Goal: Transaction & Acquisition: Book appointment/travel/reservation

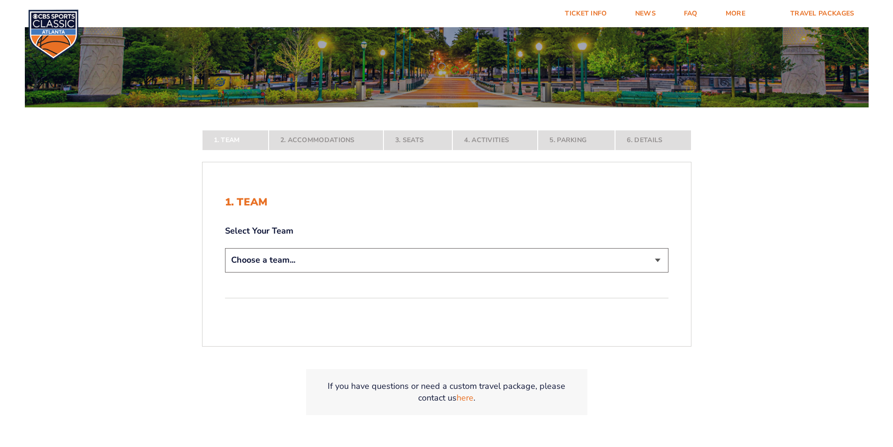
scroll to position [188, 0]
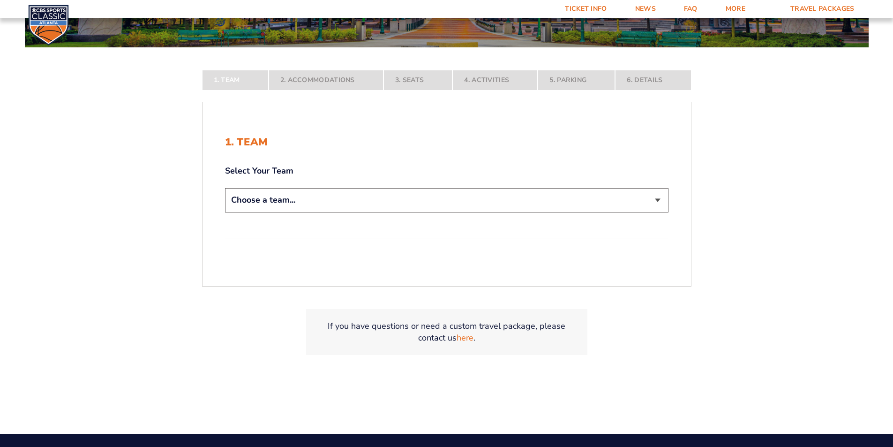
click at [346, 207] on select "Choose a team... [US_STATE] Wildcats [US_STATE] State Buckeyes [US_STATE] Tar H…" at bounding box center [447, 200] width 444 height 24
select select "12756"
click at [225, 212] on select "Choose a team... [US_STATE] Wildcats [US_STATE] State Buckeyes [US_STATE] Tar H…" at bounding box center [447, 200] width 444 height 24
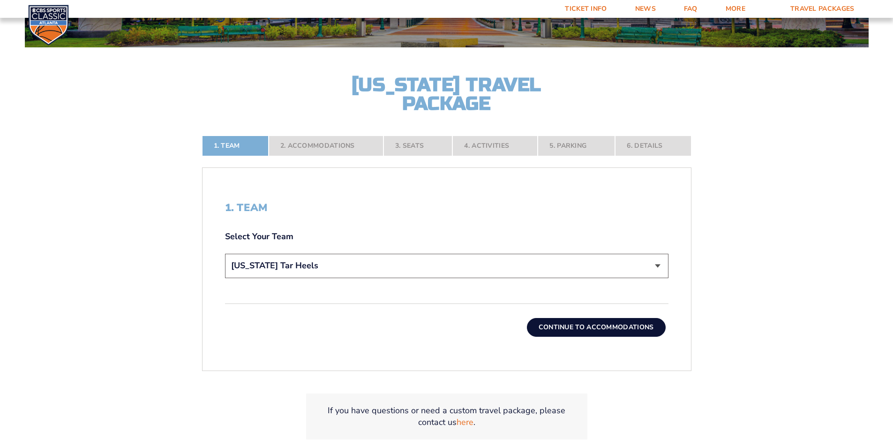
click at [551, 327] on button "Continue To Accommodations" at bounding box center [596, 327] width 139 height 19
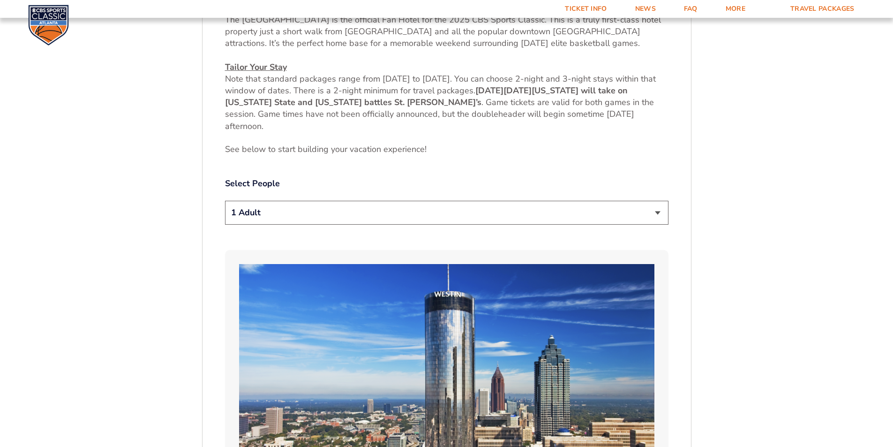
scroll to position [493, 0]
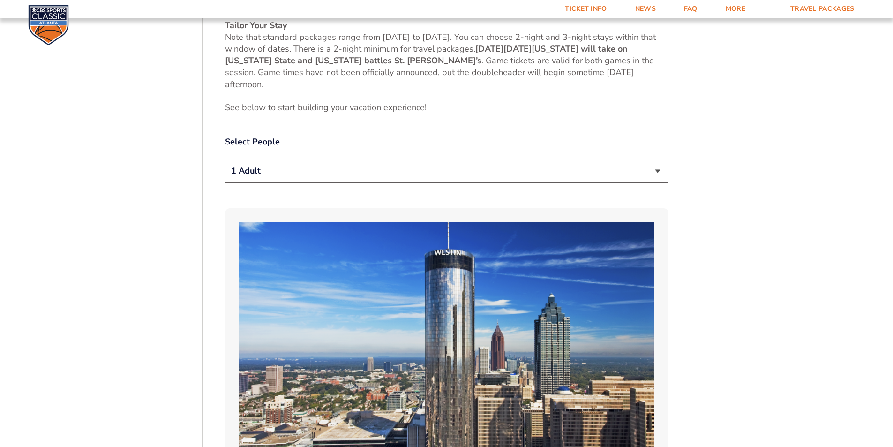
click at [294, 173] on select "1 Adult 2 Adults 3 Adults 4 Adults 2 Adults + 1 Child 2 Adults + 2 Children 2 A…" at bounding box center [447, 171] width 444 height 24
select select "2 Adults + 1 Child"
click at [225, 159] on select "1 Adult 2 Adults 3 Adults 4 Adults 2 Adults + 1 Child 2 Adults + 2 Children 2 A…" at bounding box center [447, 171] width 444 height 24
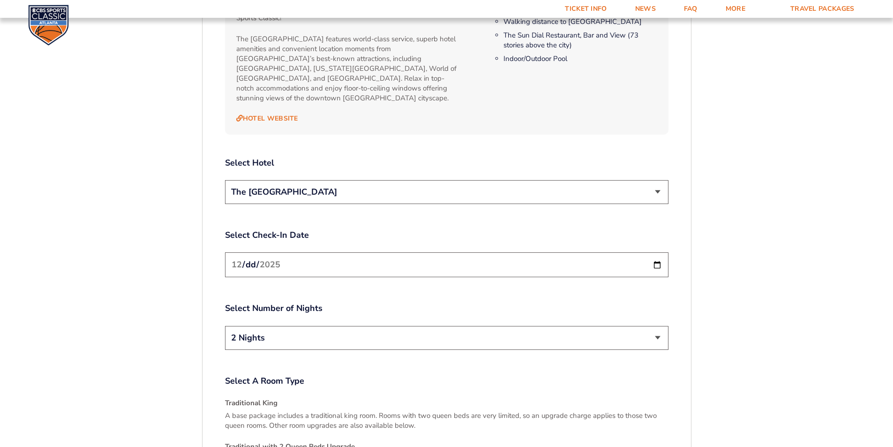
scroll to position [1102, 0]
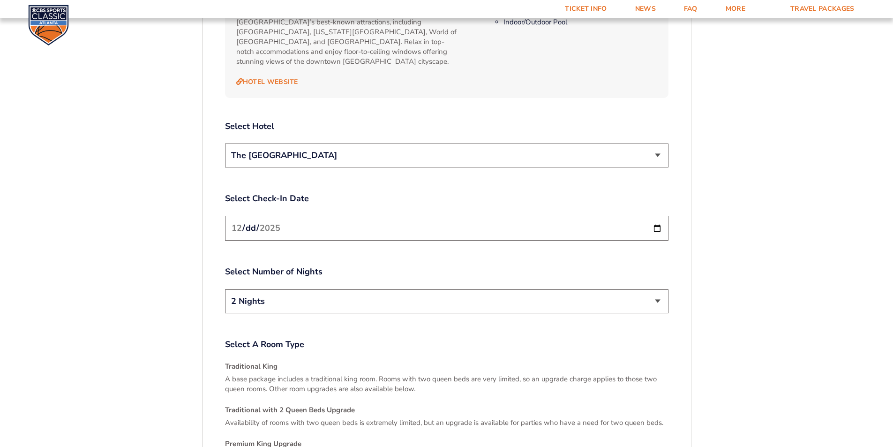
click at [369, 149] on select "The [GEOGRAPHIC_DATA]" at bounding box center [447, 155] width 444 height 24
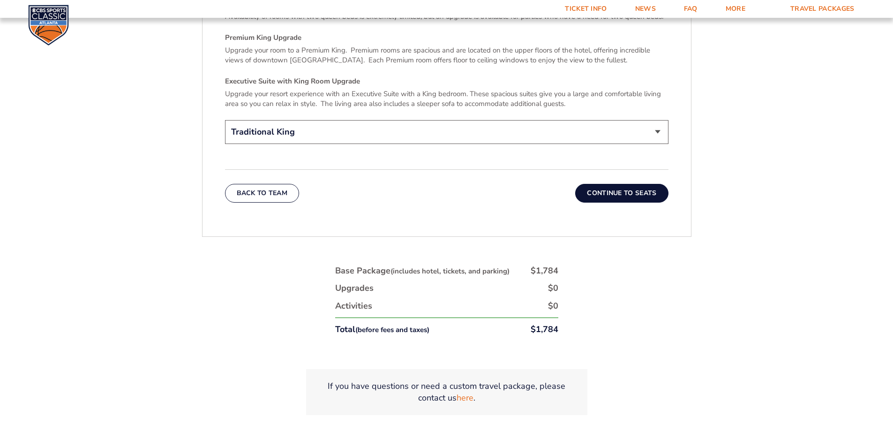
scroll to position [1524, 0]
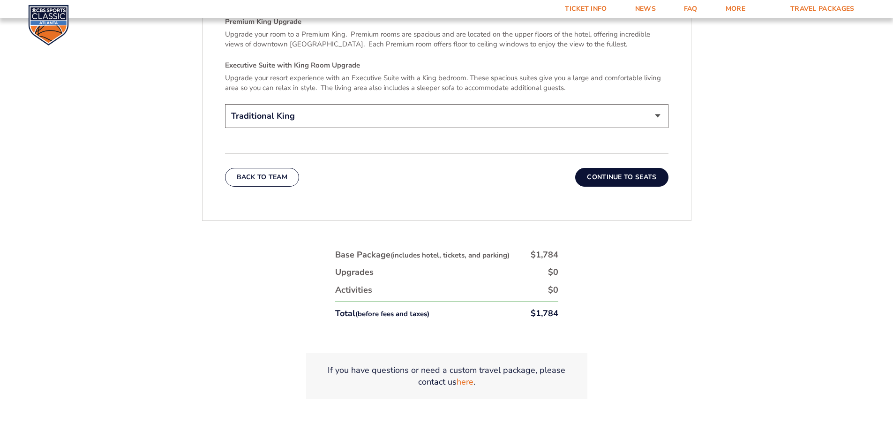
click at [392, 104] on select "Traditional King Traditional with 2 Queen Beds Upgrade (+$45 per night) Premium…" at bounding box center [447, 116] width 444 height 24
select select "Traditional with 2 Queen Beds Upgrade"
click at [225, 104] on select "Traditional King Traditional with 2 Queen Beds Upgrade (+$45 per night) Premium…" at bounding box center [447, 116] width 444 height 24
click at [618, 168] on button "Continue To Seats" at bounding box center [621, 177] width 93 height 19
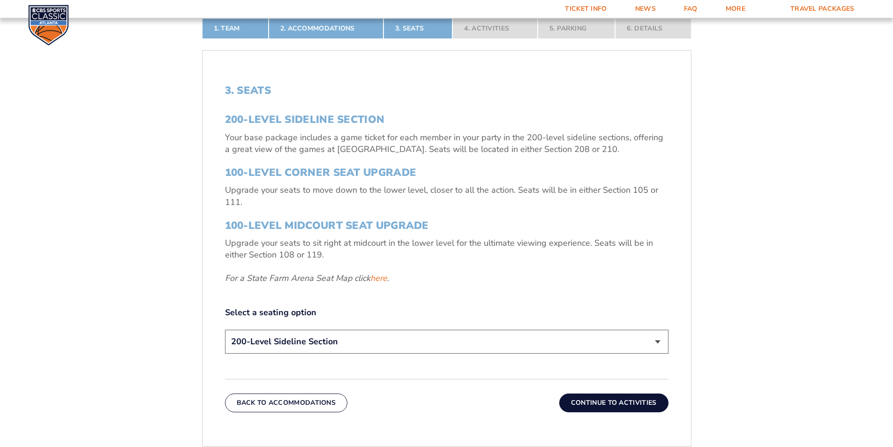
scroll to position [352, 0]
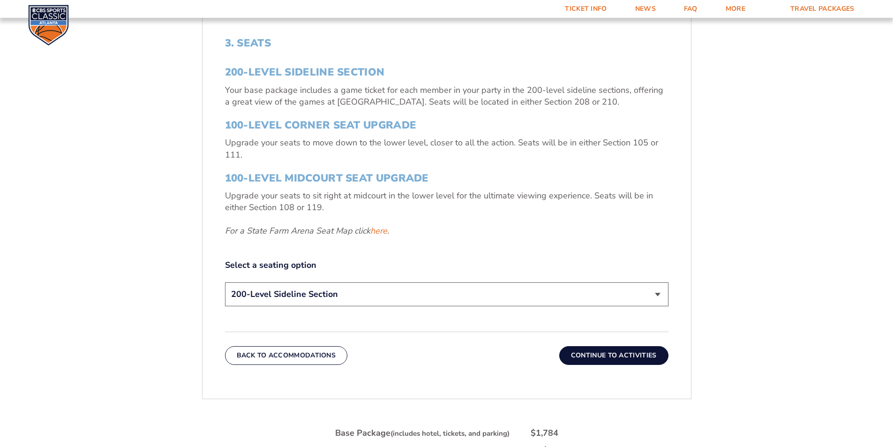
click at [380, 297] on select "200-Level Sideline Section 100-Level Corner Seat Upgrade (+$120 per person) 100…" at bounding box center [447, 294] width 444 height 24
click at [379, 232] on link "here" at bounding box center [378, 231] width 17 height 12
click at [400, 289] on select "200-Level Sideline Section 100-Level Corner Seat Upgrade (+$120 per person) 100…" at bounding box center [447, 294] width 444 height 24
select select "100-Level Corner Seat Upgrade"
click at [225, 282] on select "200-Level Sideline Section 100-Level Corner Seat Upgrade (+$120 per person) 100…" at bounding box center [447, 294] width 444 height 24
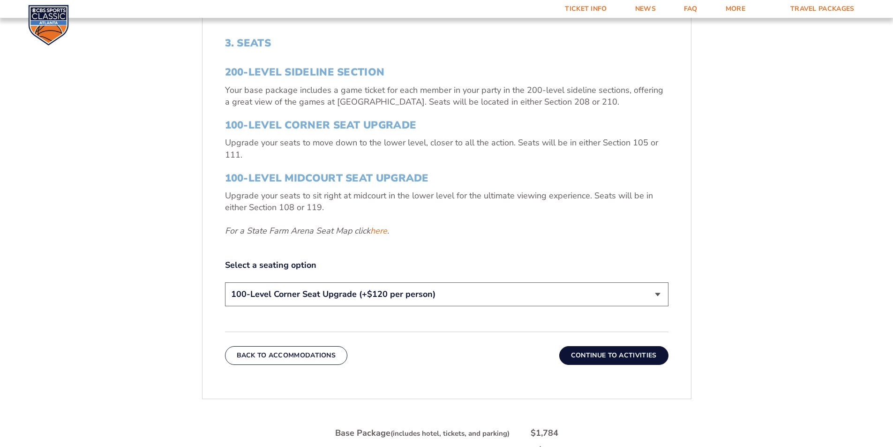
click at [598, 359] on button "Continue To Activities" at bounding box center [613, 355] width 109 height 19
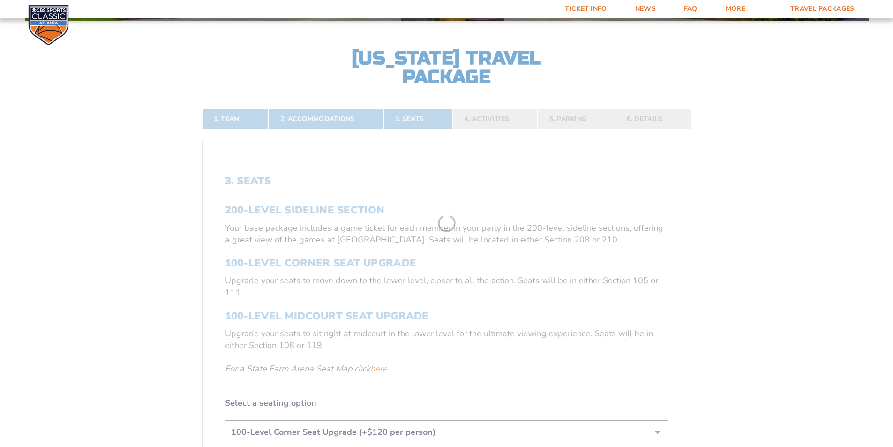
scroll to position [211, 0]
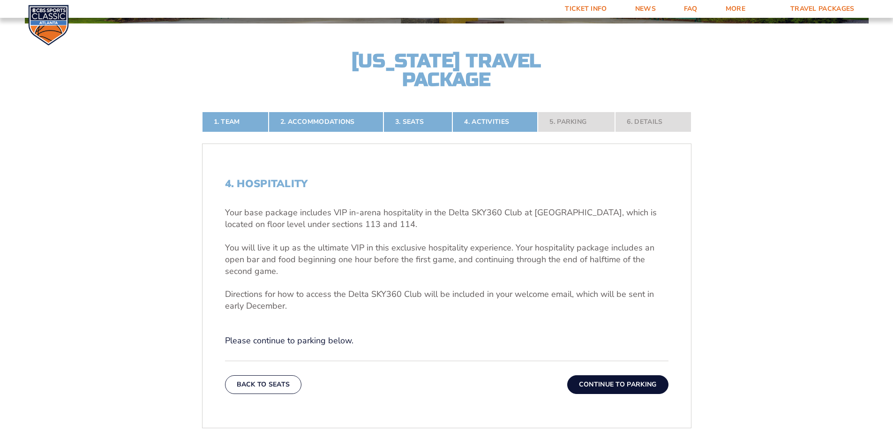
click at [611, 386] on button "Continue To Parking" at bounding box center [617, 384] width 101 height 19
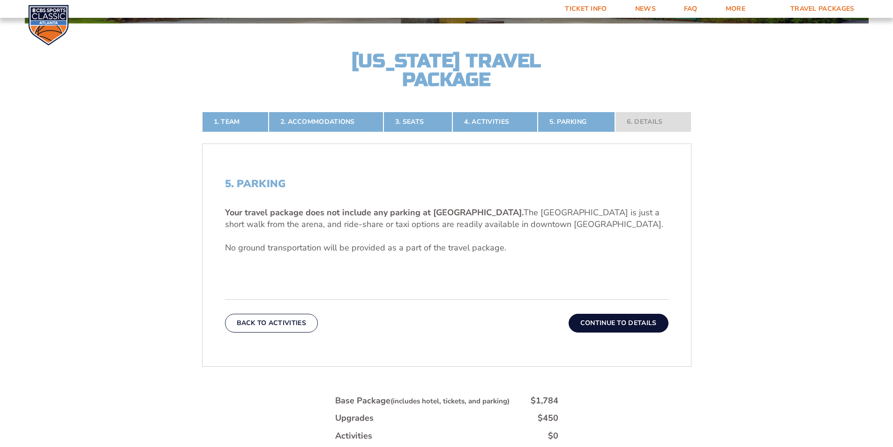
click at [604, 324] on button "Continue To Details" at bounding box center [619, 323] width 100 height 19
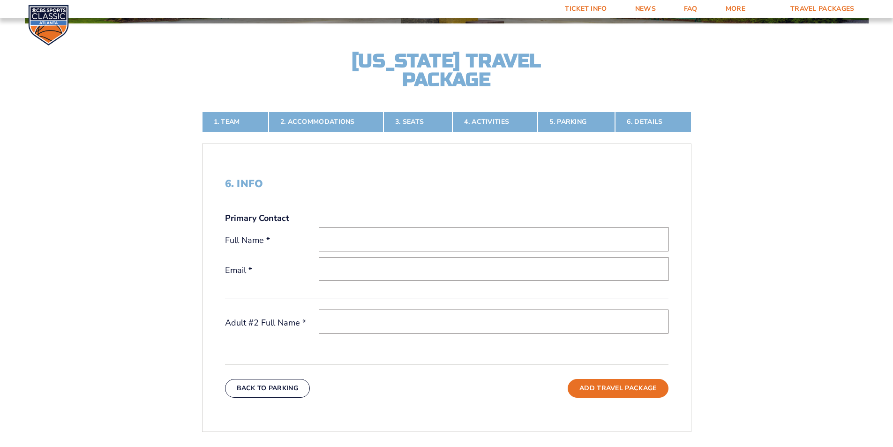
click at [337, 247] on input "text" at bounding box center [494, 239] width 350 height 24
type input "Lindsay Stone"
type input "yatesbuilders@yahoo.com"
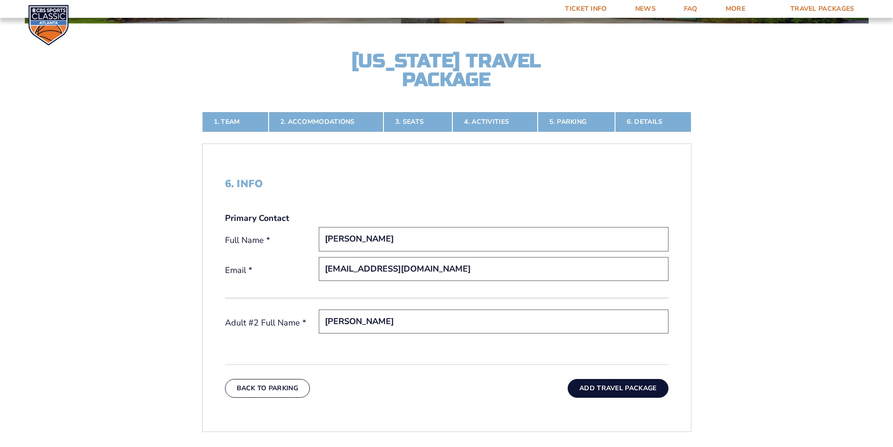
type input "Henry Yates"
click at [624, 390] on button "Add Travel Package" at bounding box center [618, 388] width 100 height 19
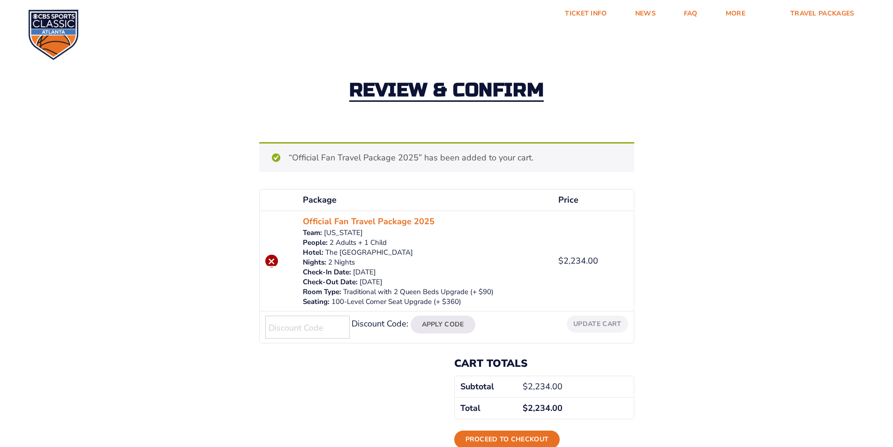
click at [271, 264] on link "×" at bounding box center [271, 261] width 13 height 13
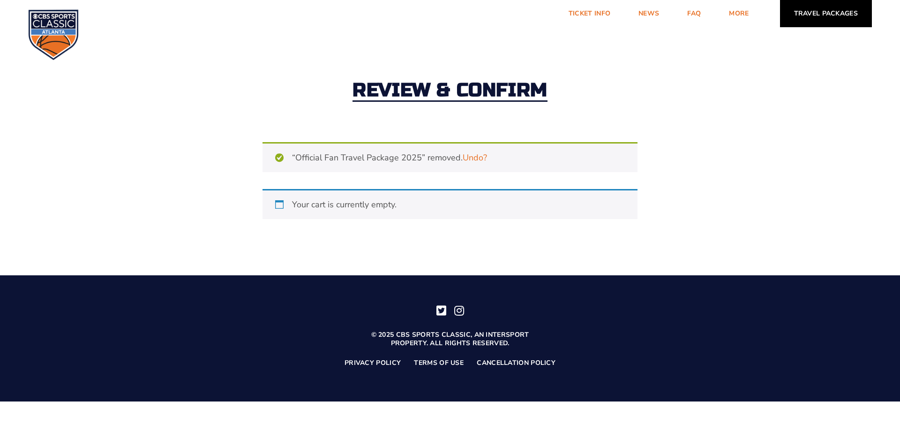
click at [801, 11] on link "Travel Packages" at bounding box center [826, 13] width 92 height 27
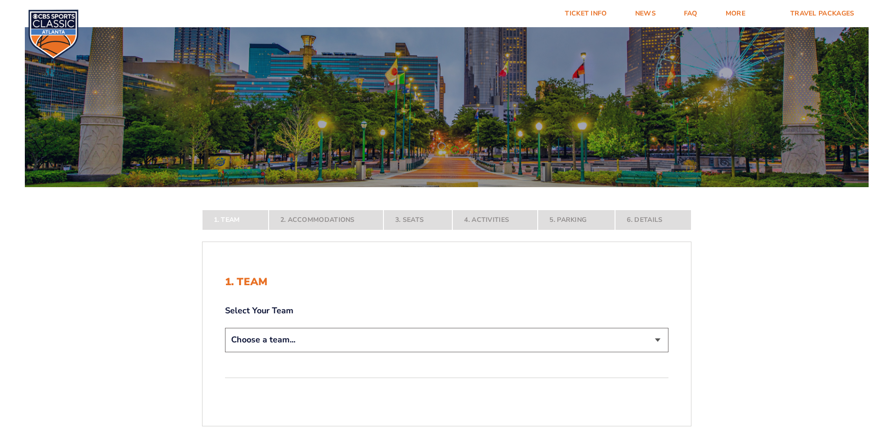
scroll to position [141, 0]
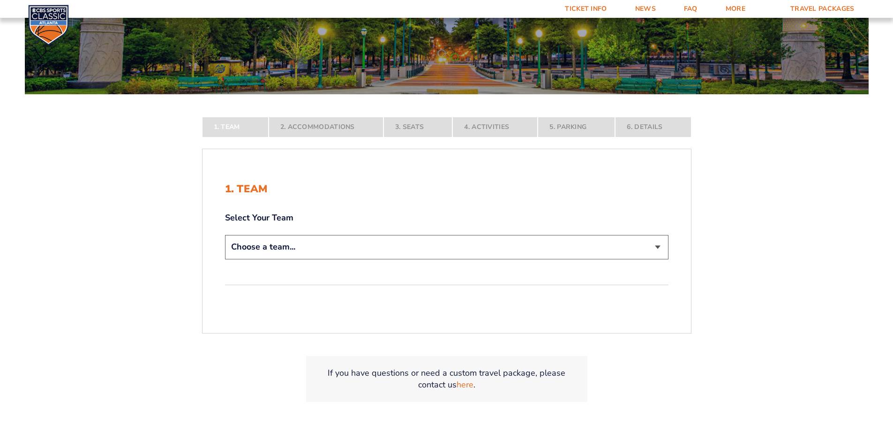
click at [381, 252] on select "Choose a team... [US_STATE] Wildcats [US_STATE] State Buckeyes [US_STATE] Tar H…" at bounding box center [447, 247] width 444 height 24
select select "12756"
click at [225, 259] on select "Choose a team... Kentucky Wildcats Ohio State Buckeyes North Carolina Tar Heels…" at bounding box center [447, 247] width 444 height 24
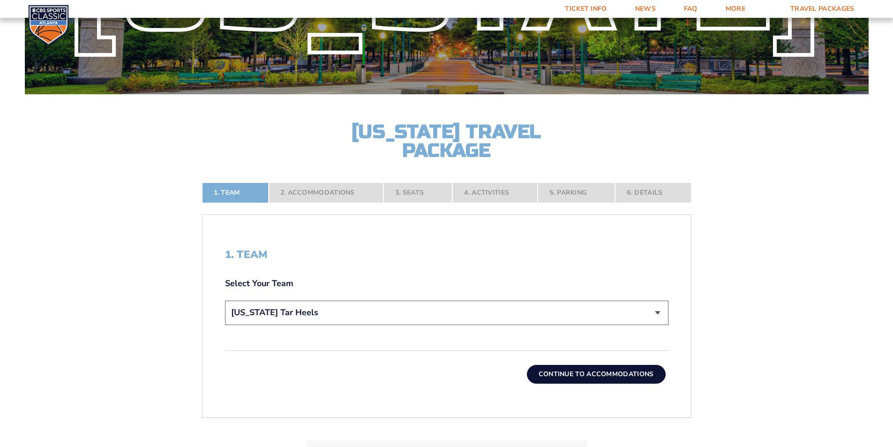
click at [595, 375] on button "Continue To Accommodations" at bounding box center [596, 374] width 139 height 19
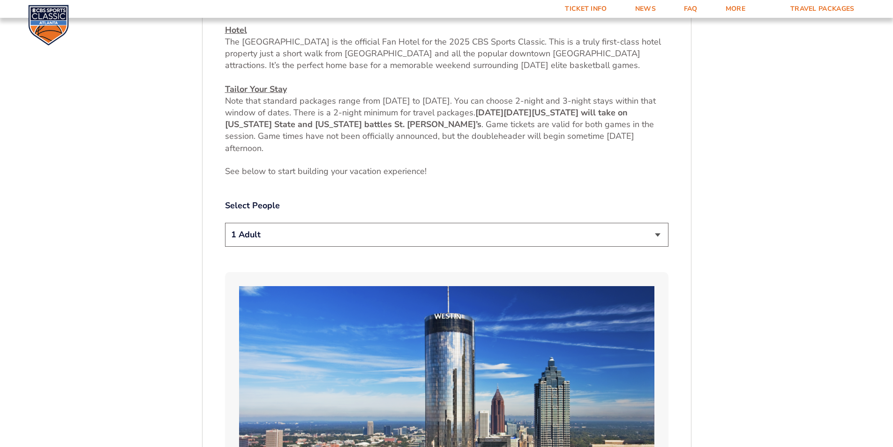
scroll to position [446, 0]
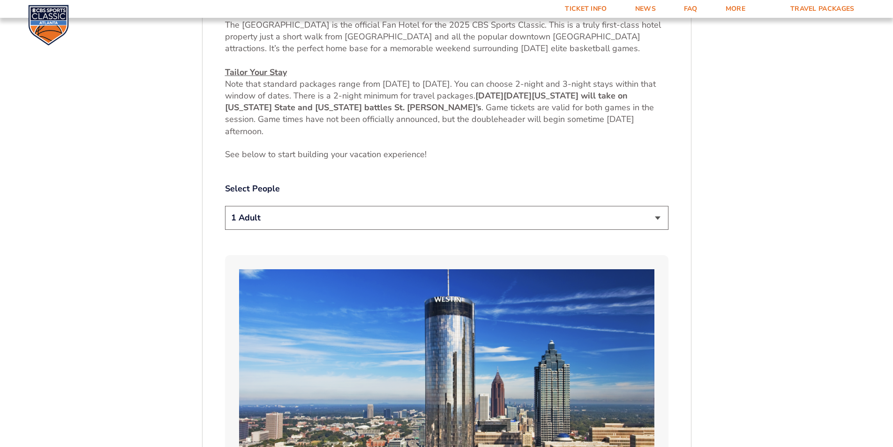
click at [415, 217] on select "1 Adult 2 Adults 3 Adults 4 Adults 2 Adults + 1 Child 2 Adults + 2 Children 2 A…" at bounding box center [447, 218] width 444 height 24
select select "2 Adults"
click at [225, 206] on select "1 Adult 2 Adults 3 Adults 4 Adults 2 Adults + 1 Child 2 Adults + 2 Children 2 A…" at bounding box center [447, 218] width 444 height 24
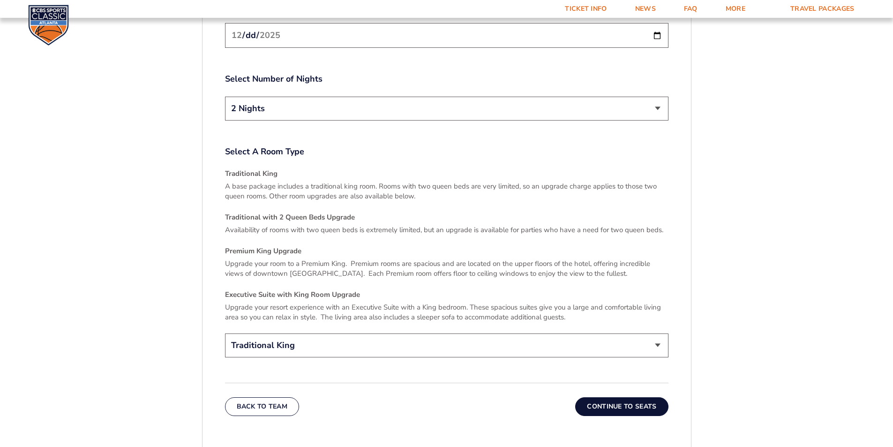
scroll to position [1337, 0]
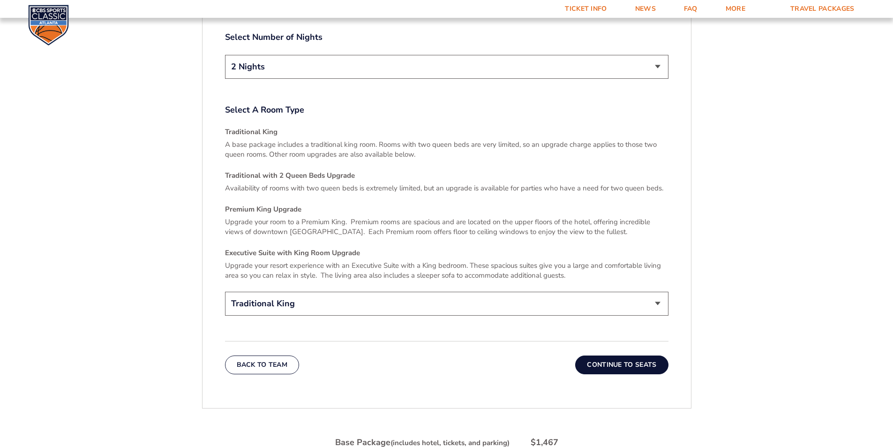
click at [606, 299] on select "Traditional King Traditional with 2 Queen Beds Upgrade (+$45 per night) Premium…" at bounding box center [447, 304] width 444 height 24
select select "Traditional with 2 Queen Beds Upgrade"
click at [225, 292] on select "Traditional King Traditional with 2 Queen Beds Upgrade (+$45 per night) Premium…" at bounding box center [447, 304] width 444 height 24
click at [648, 355] on button "Continue To Seats" at bounding box center [621, 364] width 93 height 19
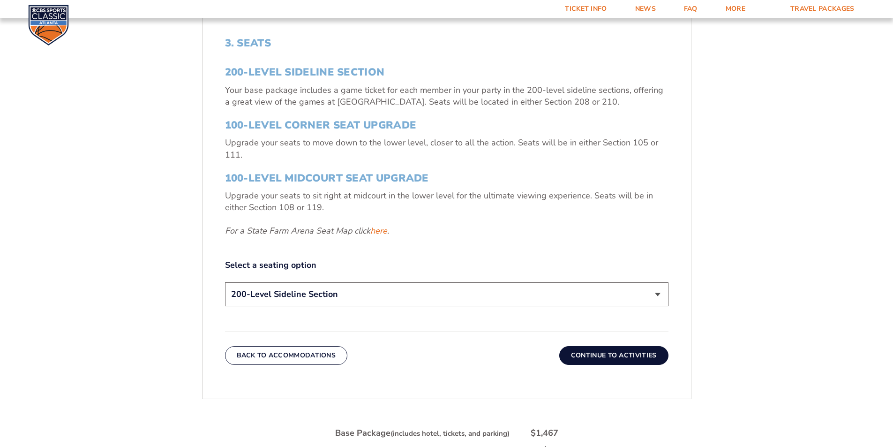
scroll to position [399, 0]
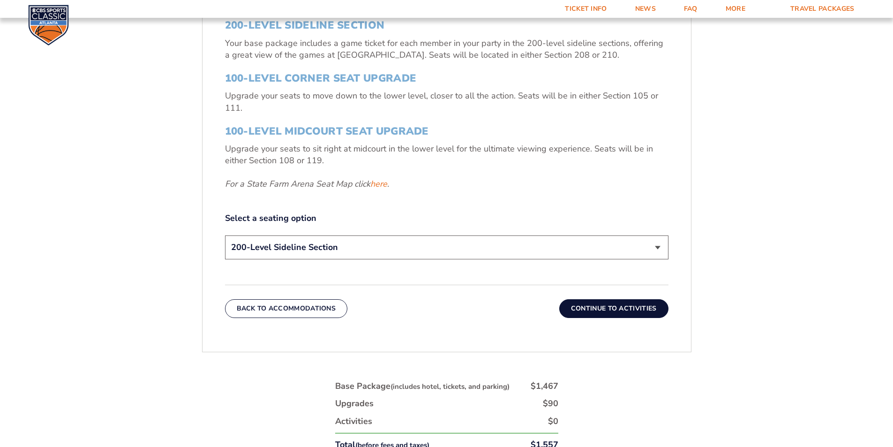
click at [462, 245] on select "200-Level Sideline Section 100-Level Corner Seat Upgrade (+$120 per person) 100…" at bounding box center [447, 247] width 444 height 24
select select "100-Level Corner Seat Upgrade"
click at [225, 235] on select "200-Level Sideline Section 100-Level Corner Seat Upgrade (+$120 per person) 100…" at bounding box center [447, 247] width 444 height 24
click at [627, 314] on button "Continue To Activities" at bounding box center [613, 308] width 109 height 19
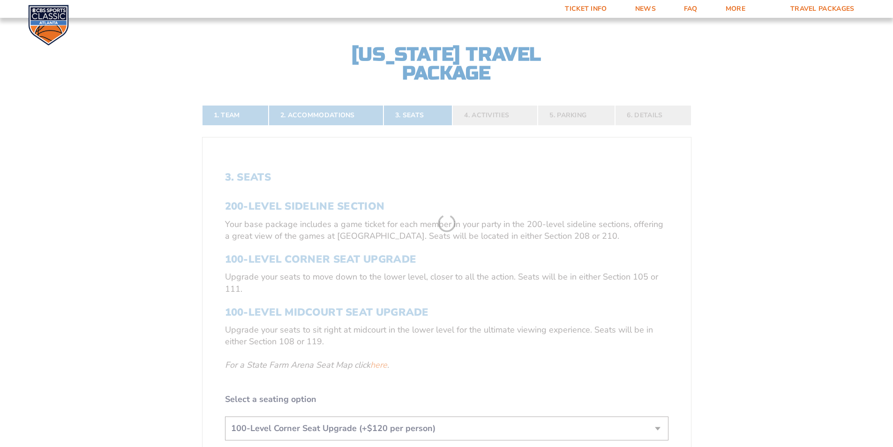
scroll to position [211, 0]
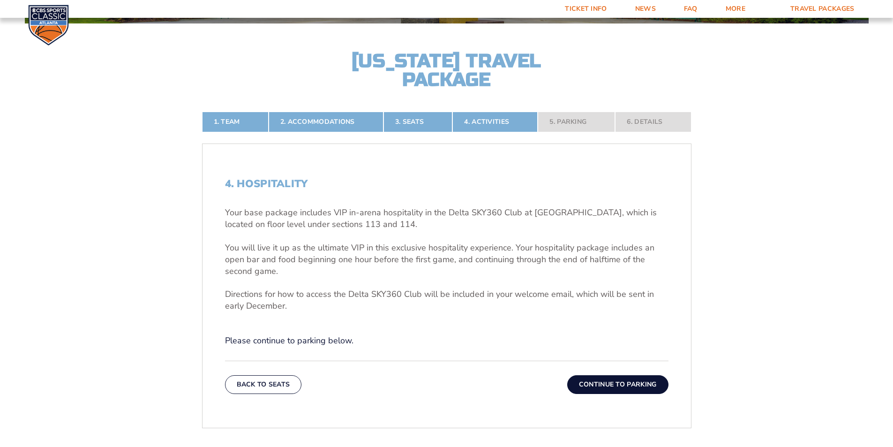
click at [592, 385] on button "Continue To Parking" at bounding box center [617, 384] width 101 height 19
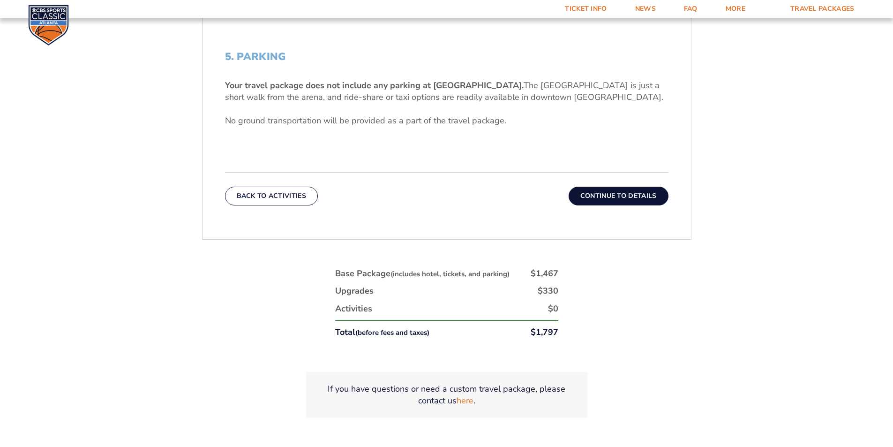
scroll to position [375, 0]
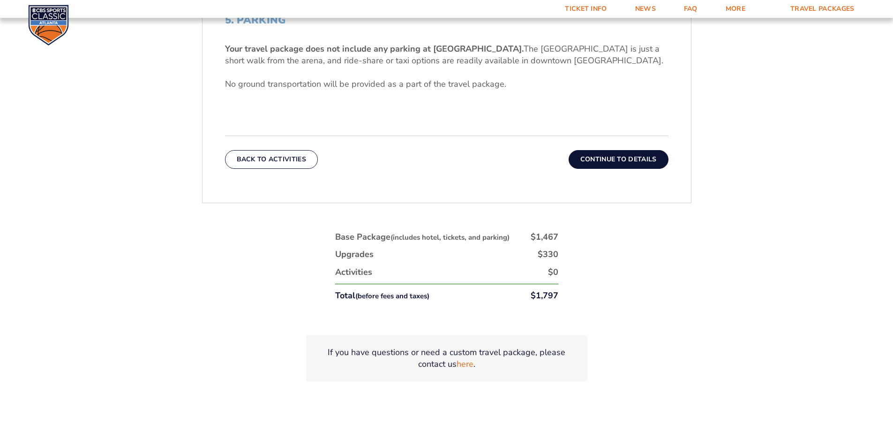
click at [604, 159] on button "Continue To Details" at bounding box center [619, 159] width 100 height 19
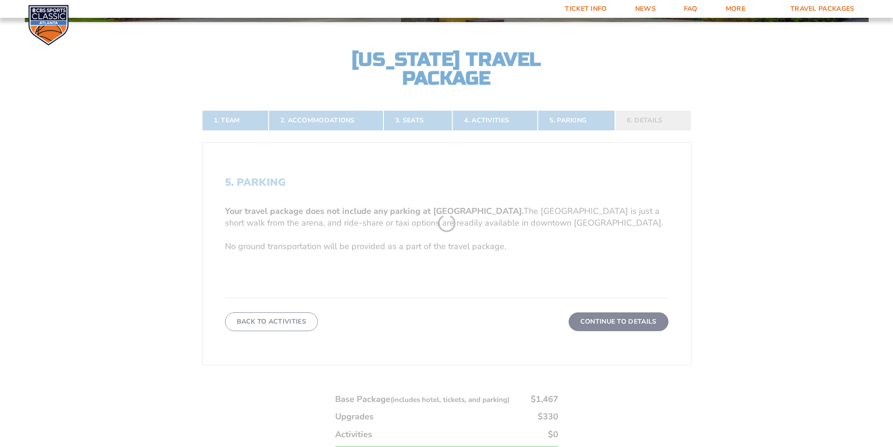
scroll to position [211, 0]
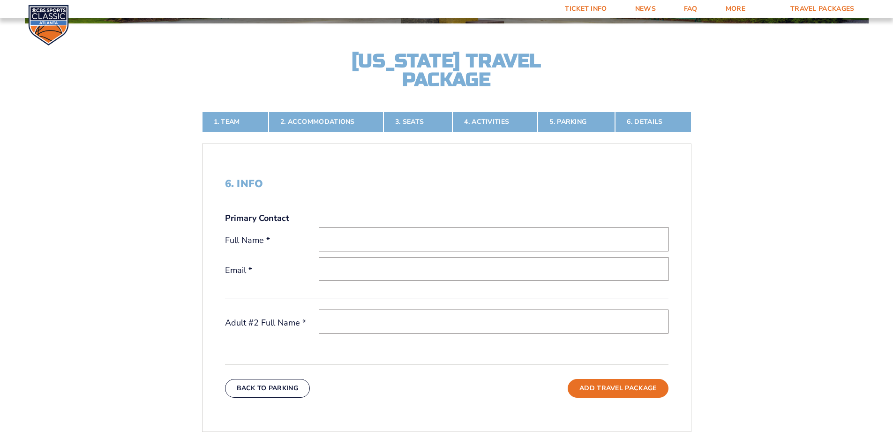
click at [477, 239] on input "text" at bounding box center [494, 239] width 350 height 24
type input "Lindsay Stone"
click at [369, 273] on input "email" at bounding box center [494, 269] width 350 height 24
type input "yatesbuilders@yahoo.com"
click at [372, 321] on input "text" at bounding box center [494, 321] width 350 height 24
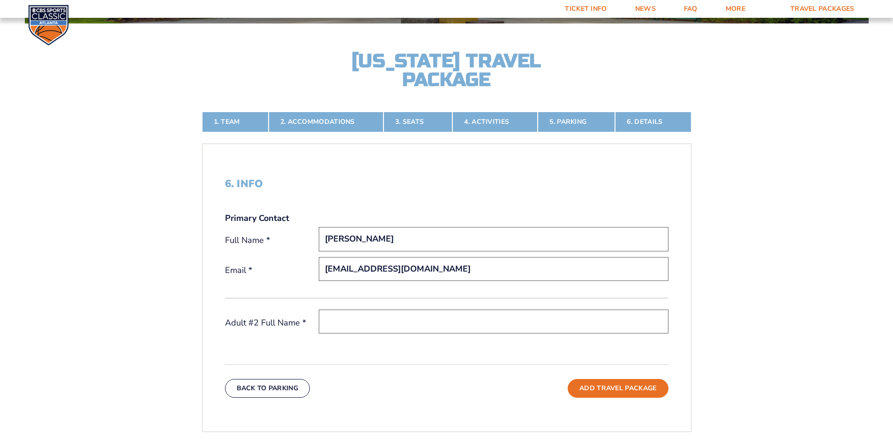
type input "Henry Yates"
click at [602, 392] on button "Add Travel Package" at bounding box center [618, 388] width 100 height 19
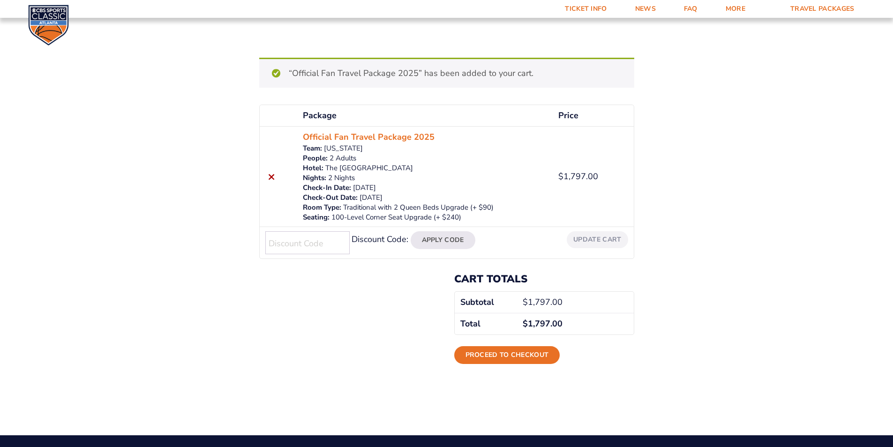
scroll to position [94, 0]
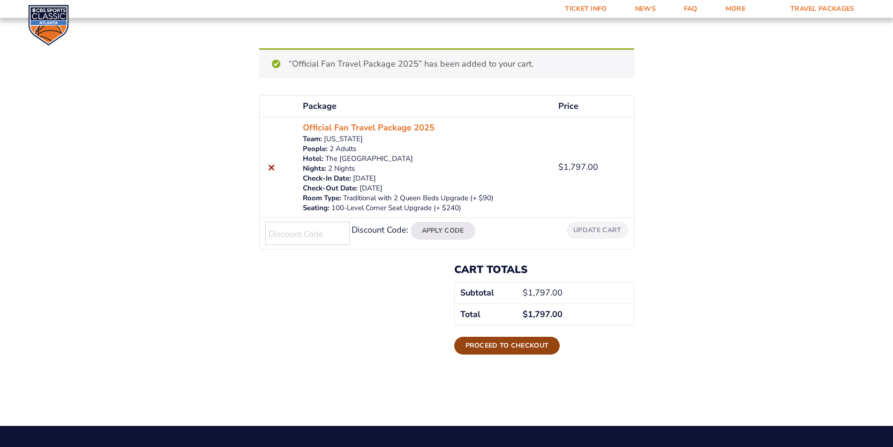
click at [505, 349] on link "Proceed to checkout" at bounding box center [507, 346] width 106 height 18
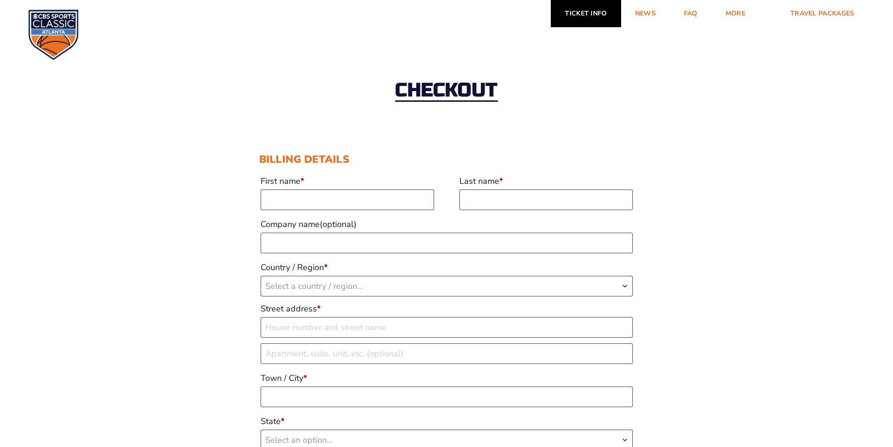
click at [599, 15] on link "Ticket Info" at bounding box center [586, 13] width 70 height 27
